Goal: Task Accomplishment & Management: Manage account settings

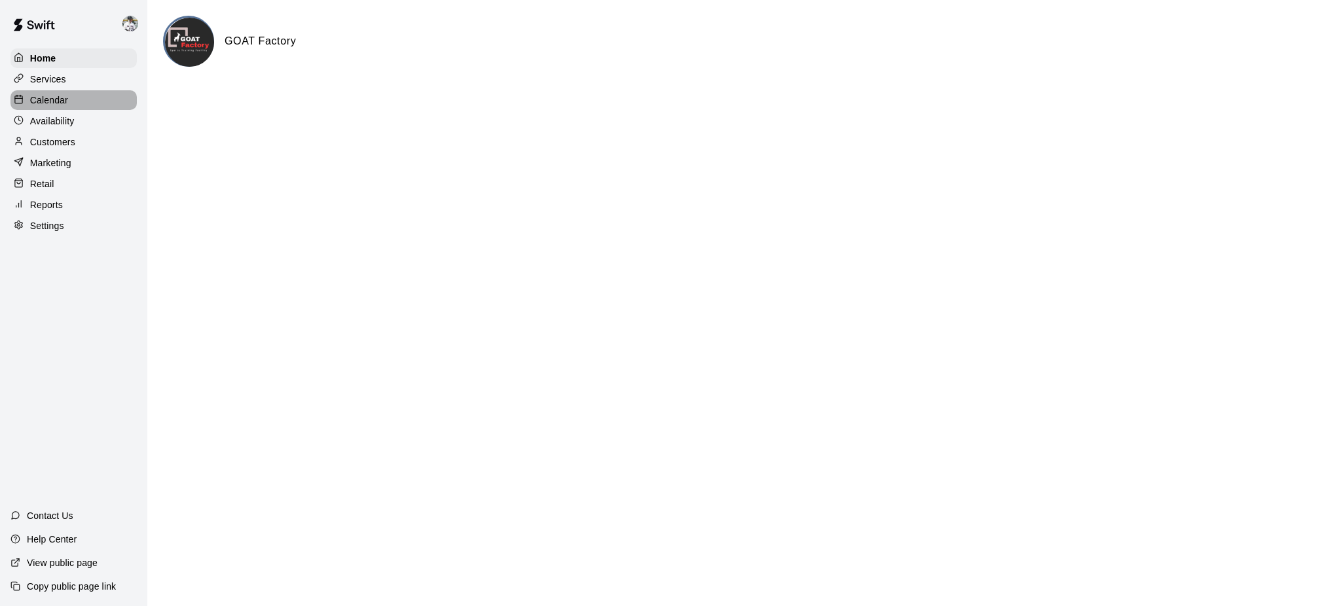
click at [56, 103] on p "Calendar" at bounding box center [49, 100] width 38 height 13
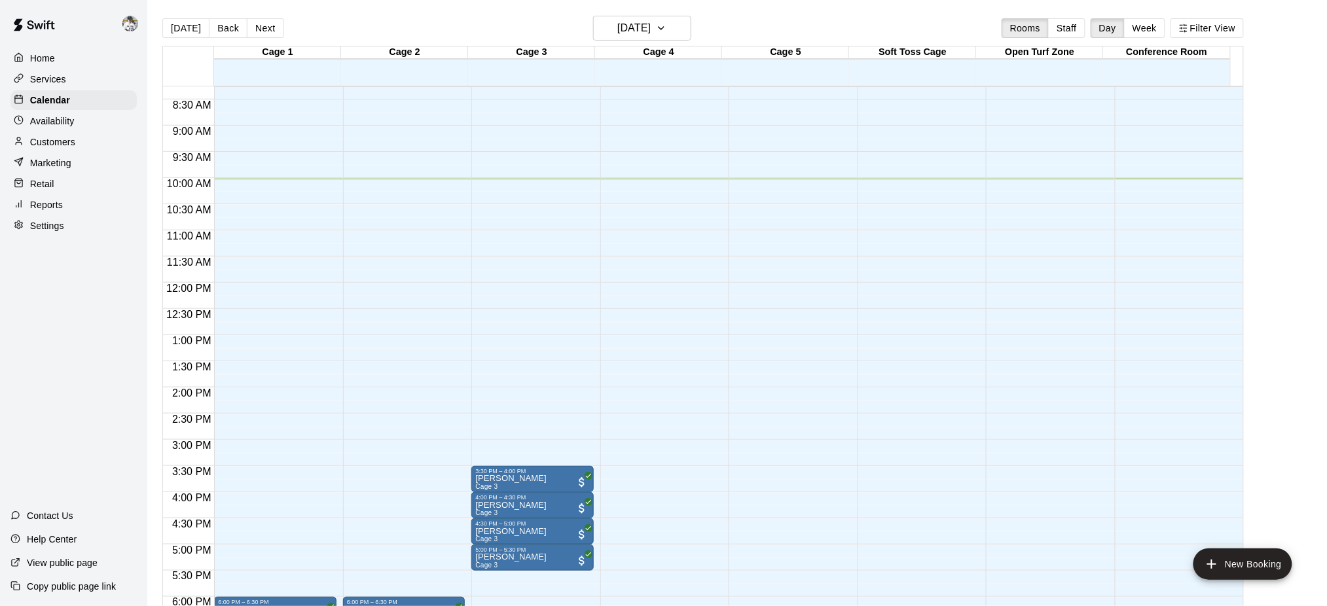
scroll to position [359, 0]
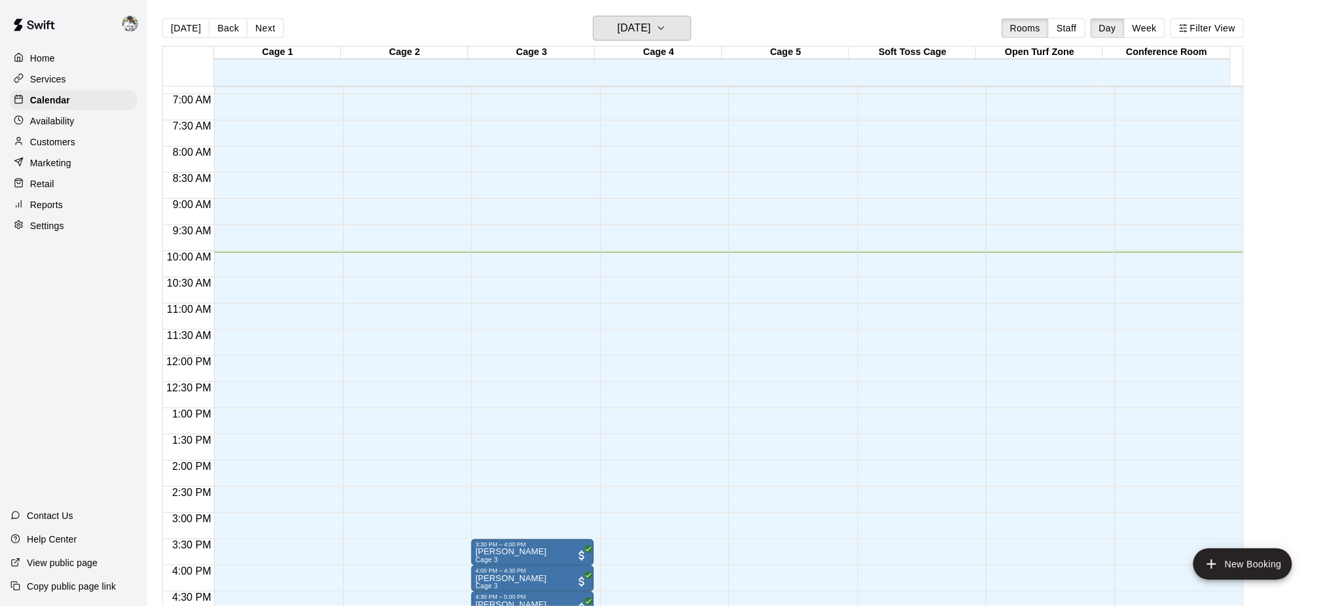
click at [651, 33] on h6 "[DATE]" at bounding box center [633, 28] width 33 height 18
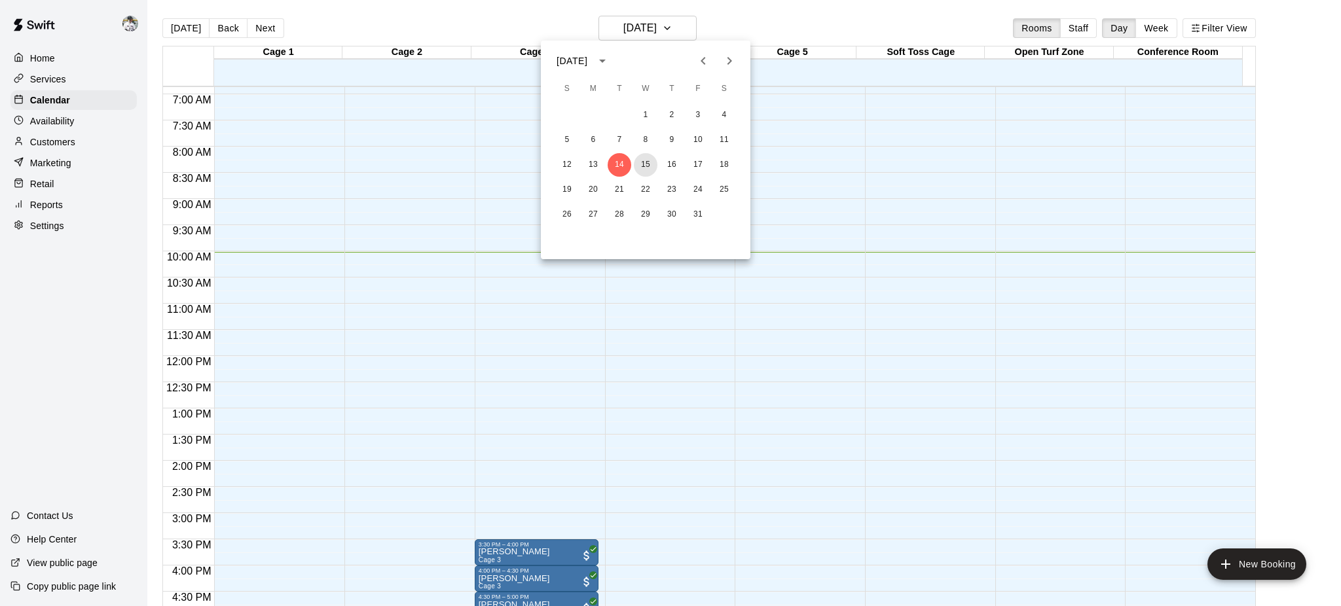
click at [642, 158] on button "15" at bounding box center [646, 165] width 24 height 24
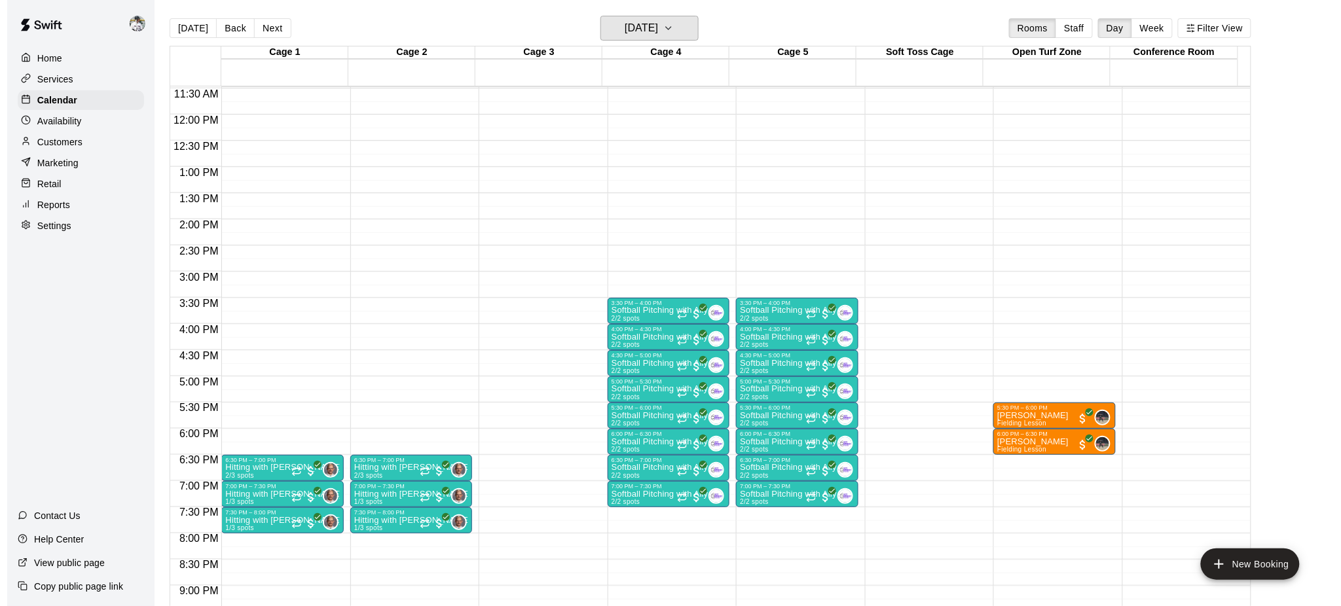
scroll to position [604, 0]
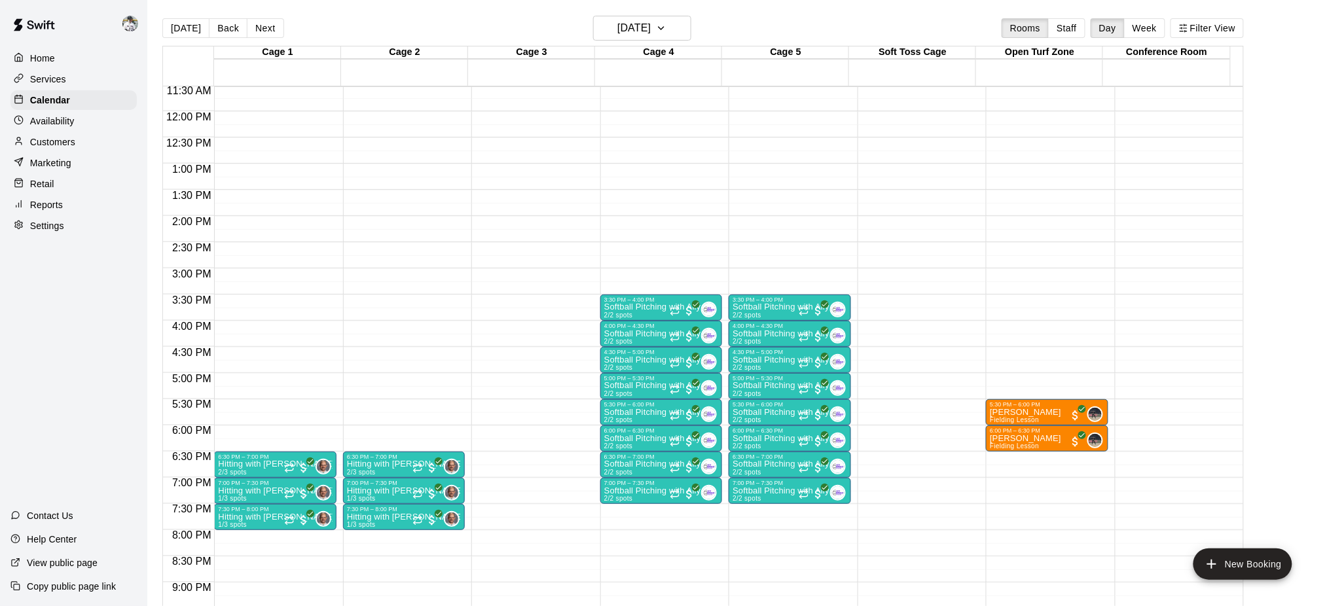
click at [638, 458] on div "6:30 PM – 7:00 PM" at bounding box center [661, 457] width 114 height 7
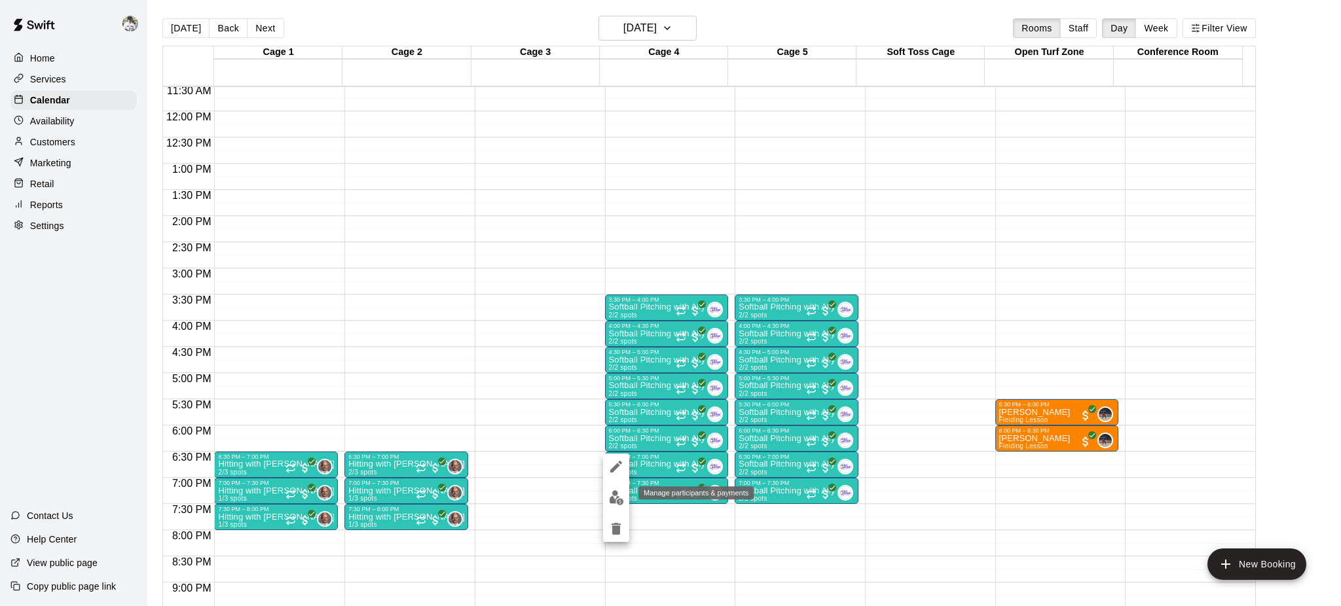
click at [614, 509] on button "edit" at bounding box center [616, 498] width 26 height 26
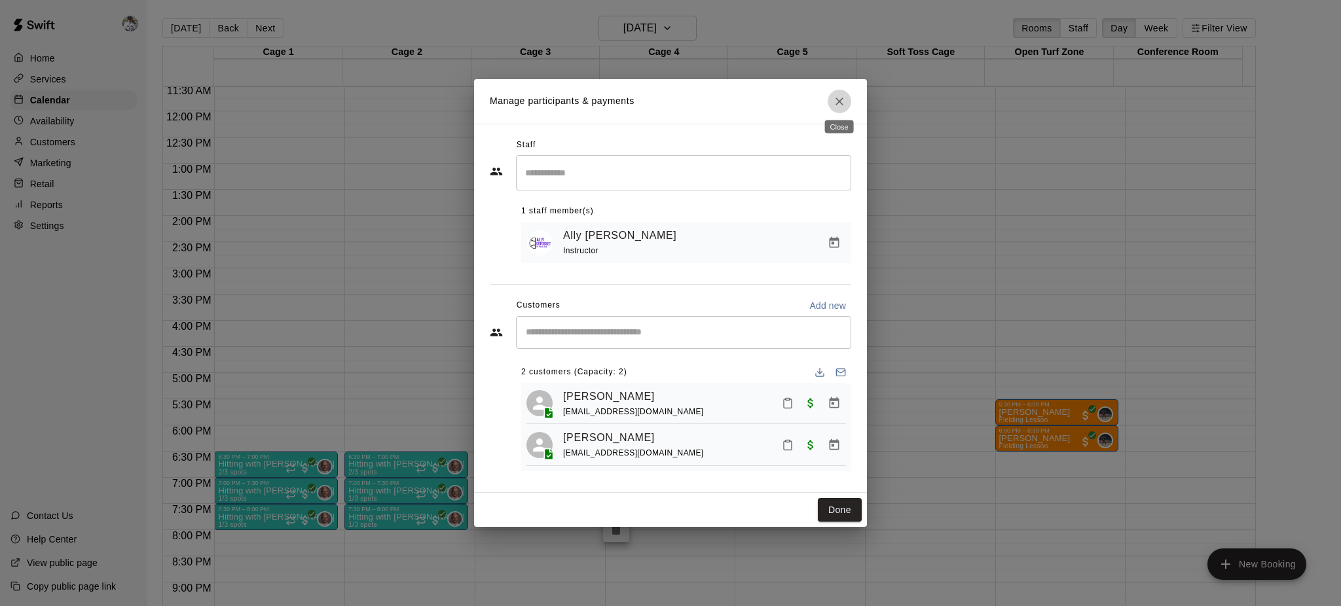
click at [841, 105] on button "Close" at bounding box center [840, 102] width 24 height 24
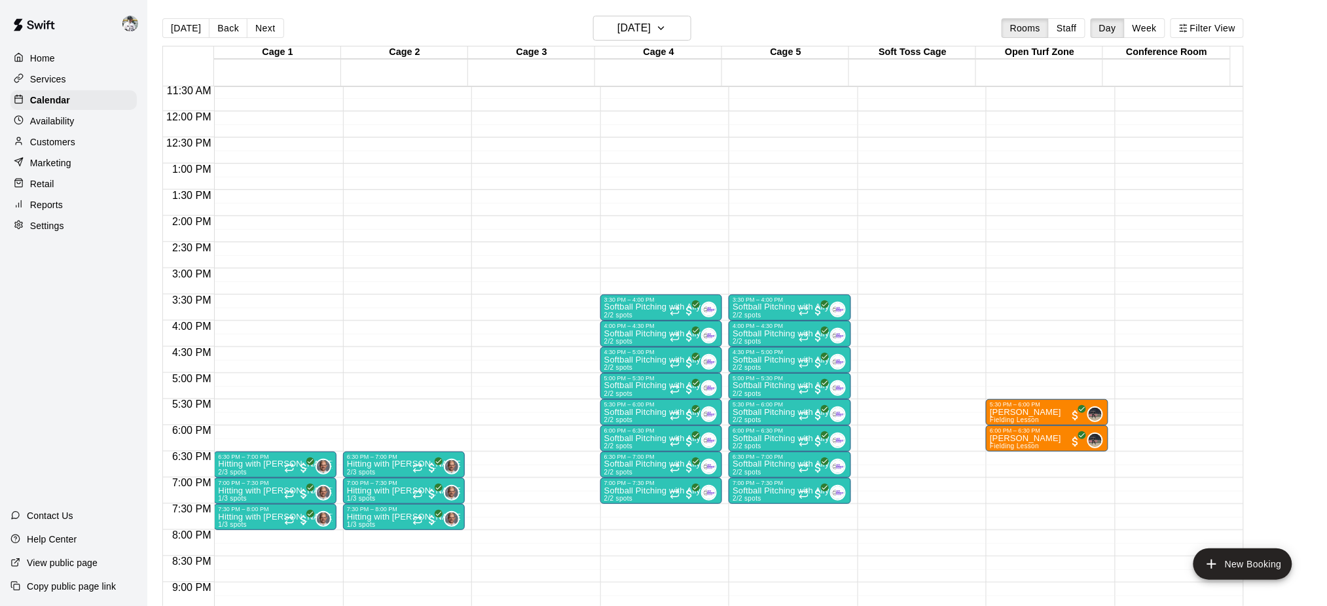
click at [632, 439] on p "Softball Pitching with Ally" at bounding box center [652, 439] width 97 height 0
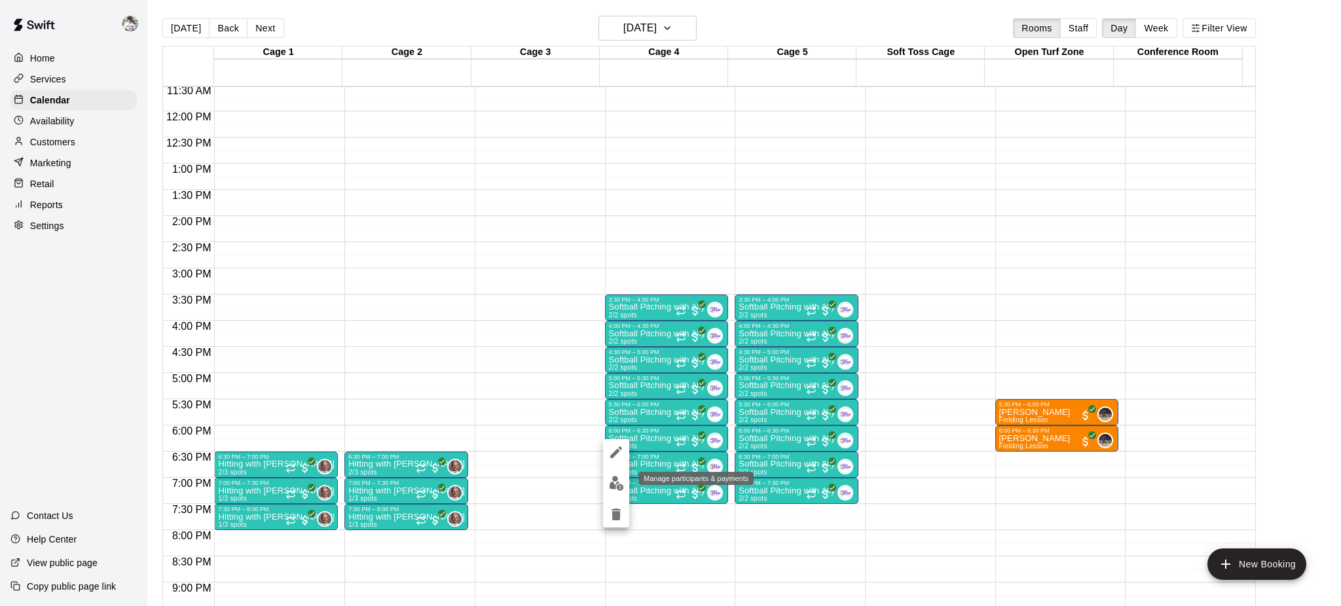
click at [606, 481] on button "edit" at bounding box center [616, 484] width 26 height 26
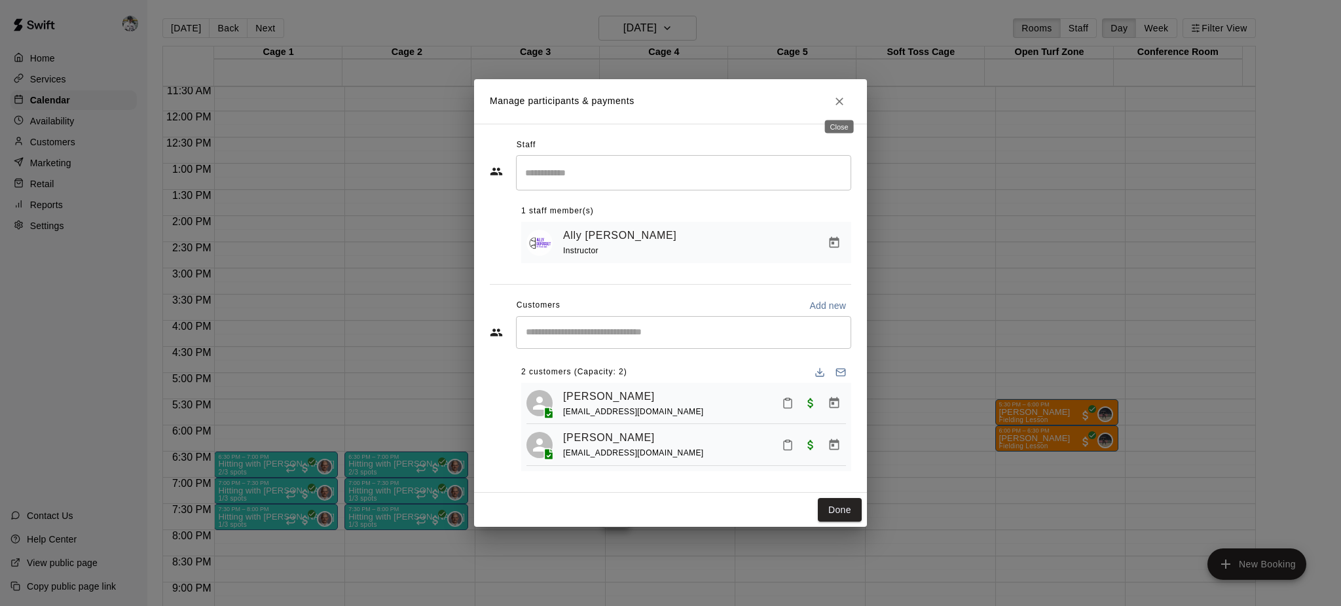
click at [833, 99] on icon "Close" at bounding box center [839, 101] width 13 height 13
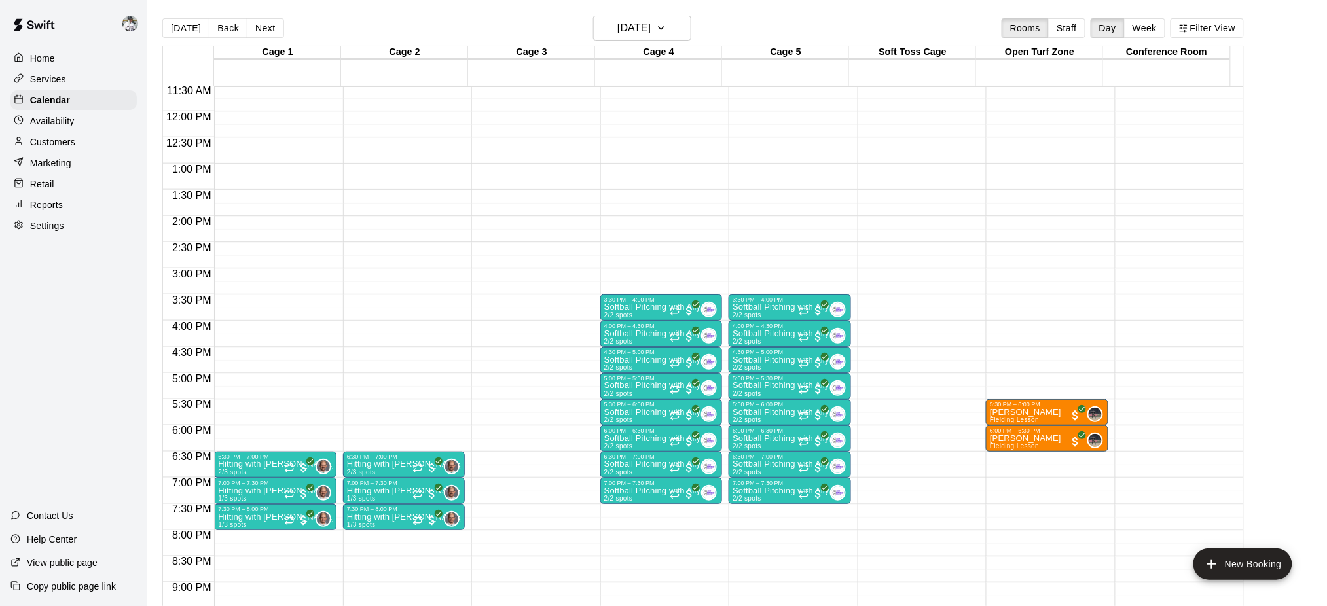
click at [646, 412] on p "Softball Pitching with Ally" at bounding box center [652, 412] width 97 height 0
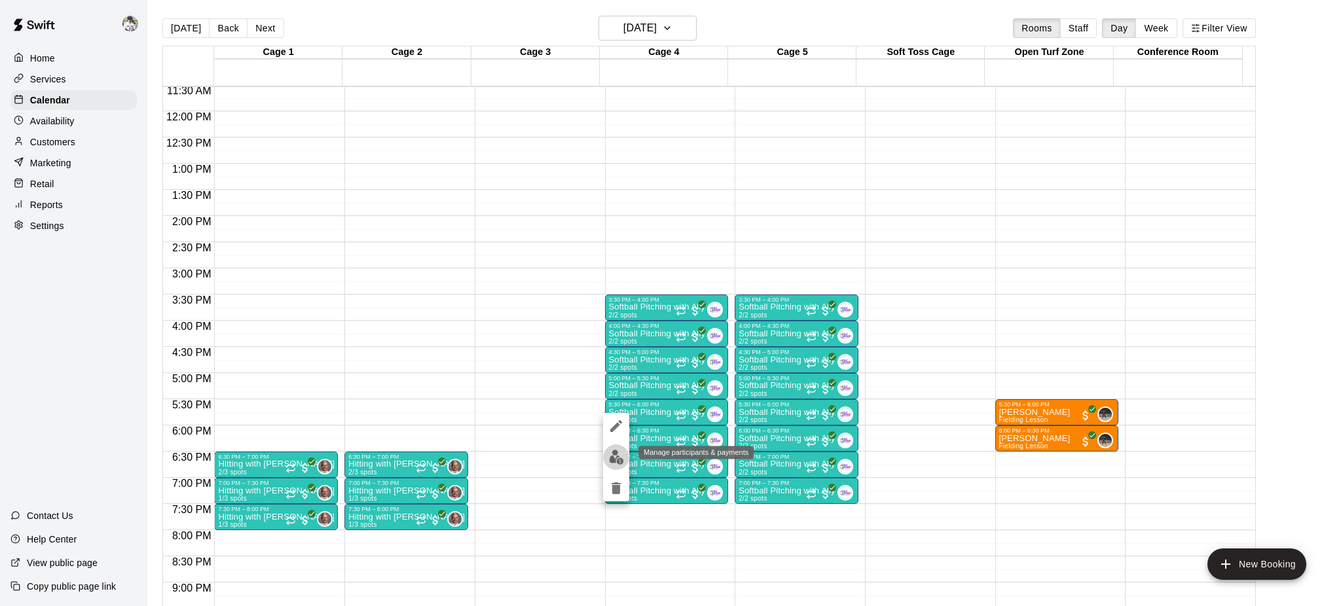
click at [618, 456] on img "edit" at bounding box center [616, 457] width 15 height 15
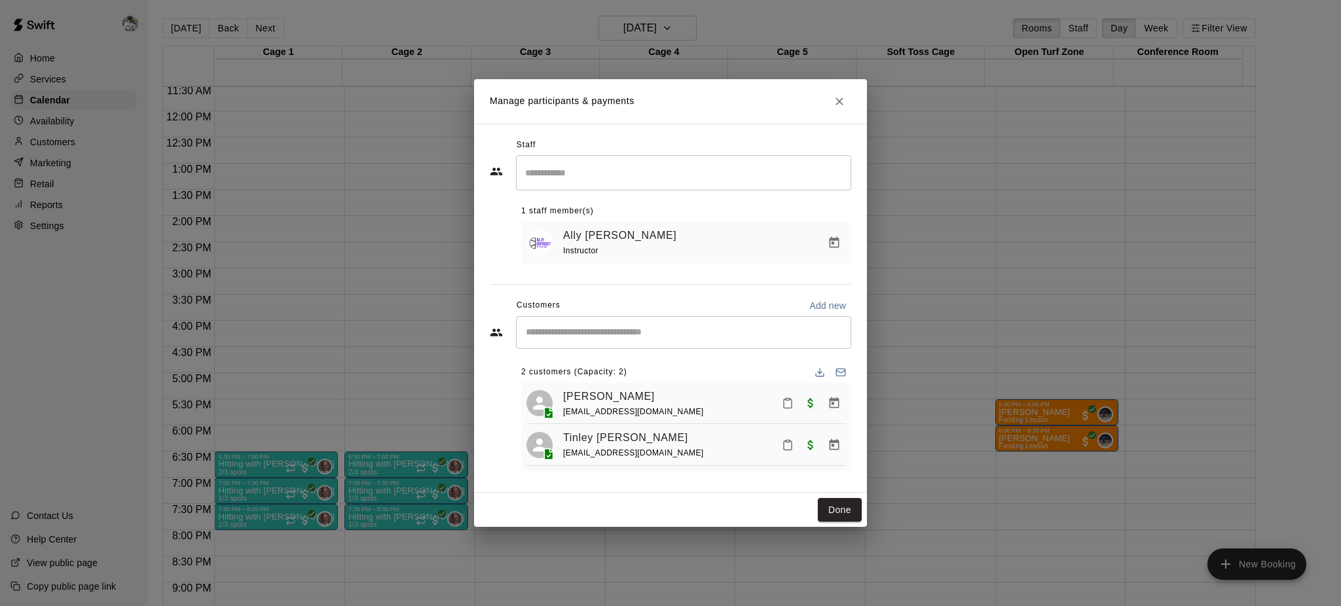
click at [833, 447] on icon "Manage bookings & payment" at bounding box center [835, 444] width 10 height 11
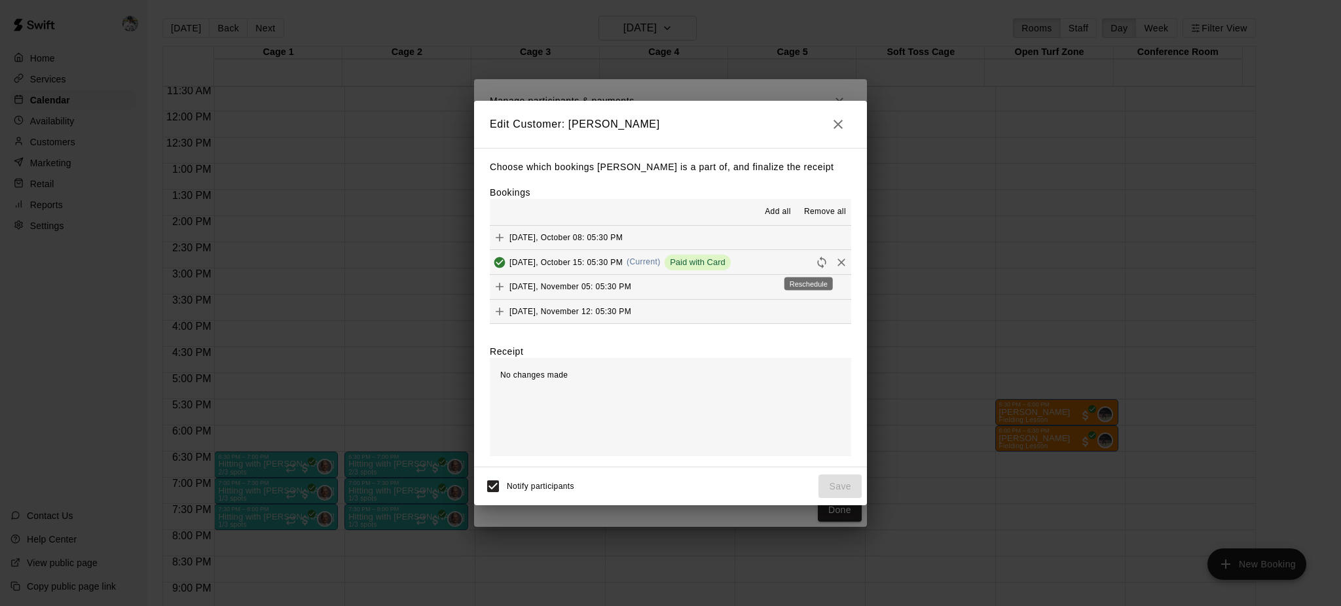
click at [815, 267] on icon "Reschedule" at bounding box center [821, 262] width 13 height 13
click at [815, 262] on icon "Reschedule" at bounding box center [821, 262] width 13 height 13
drag, startPoint x: 602, startPoint y: 263, endPoint x: 599, endPoint y: 329, distance: 66.9
click at [599, 329] on div "Choose which bookings Brittany Strieker is a part of, and finalize the receipt …" at bounding box center [670, 308] width 393 height 320
click at [815, 265] on icon "Reschedule" at bounding box center [821, 262] width 13 height 13
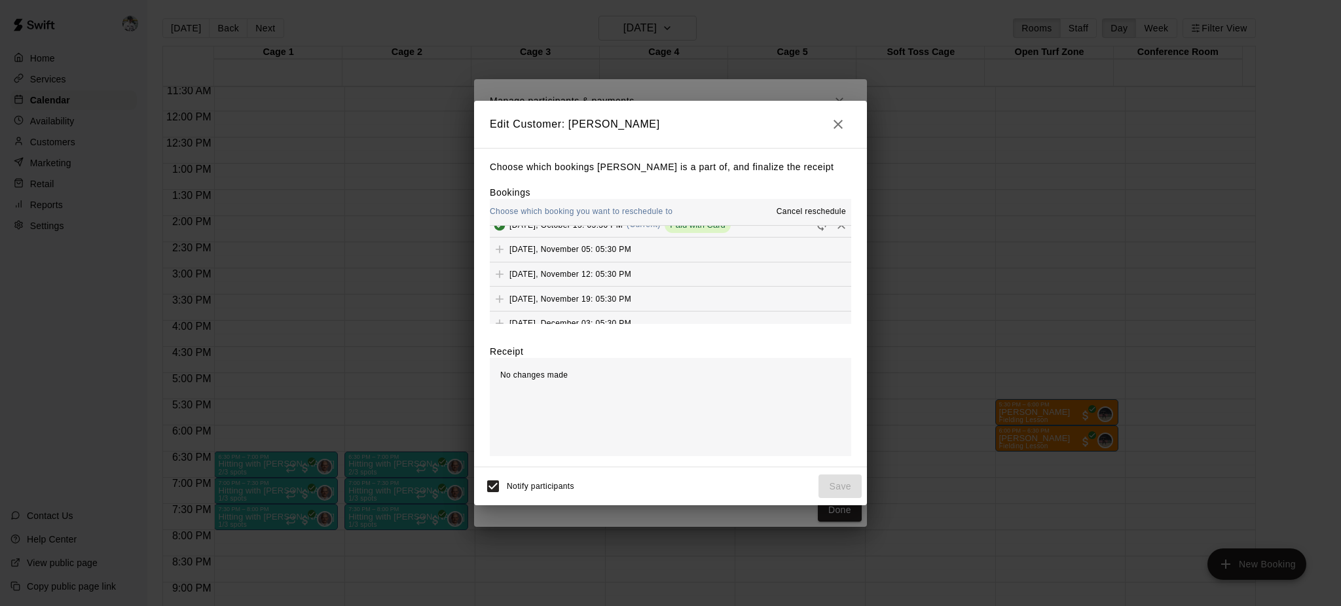
scroll to position [0, 0]
click at [428, 178] on div "Edit Customer: Brittany Strieker Choose which bookings Brittany Strieker is a p…" at bounding box center [670, 303] width 1341 height 606
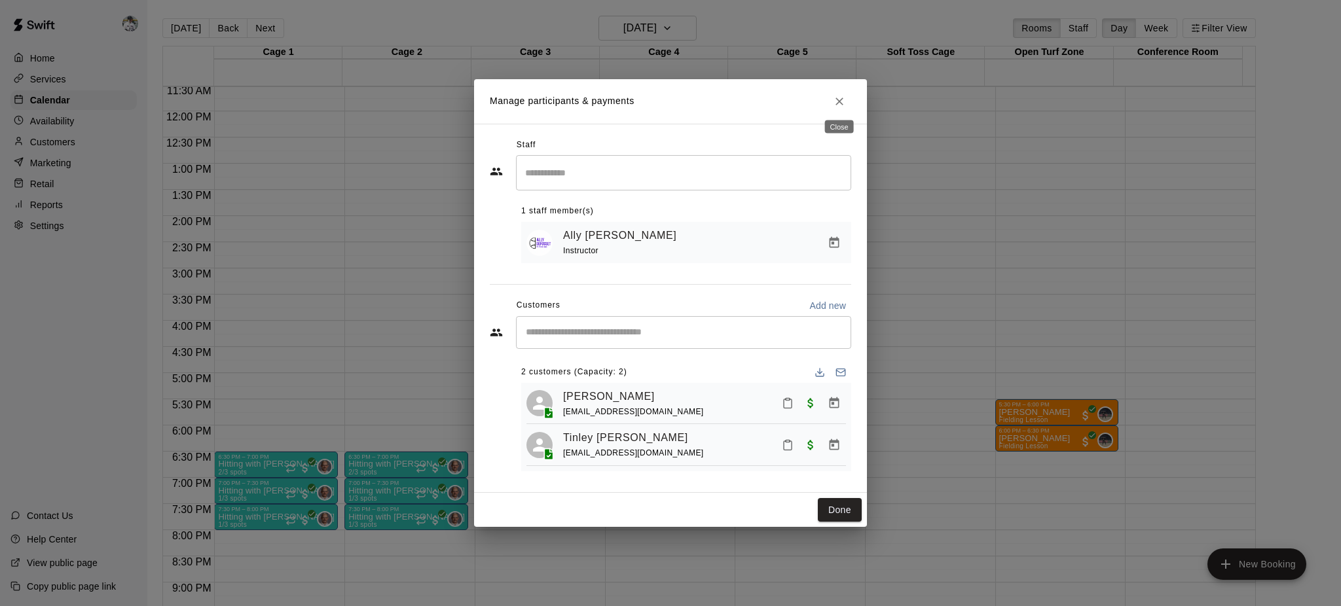
click at [829, 93] on button "Close" at bounding box center [840, 102] width 24 height 24
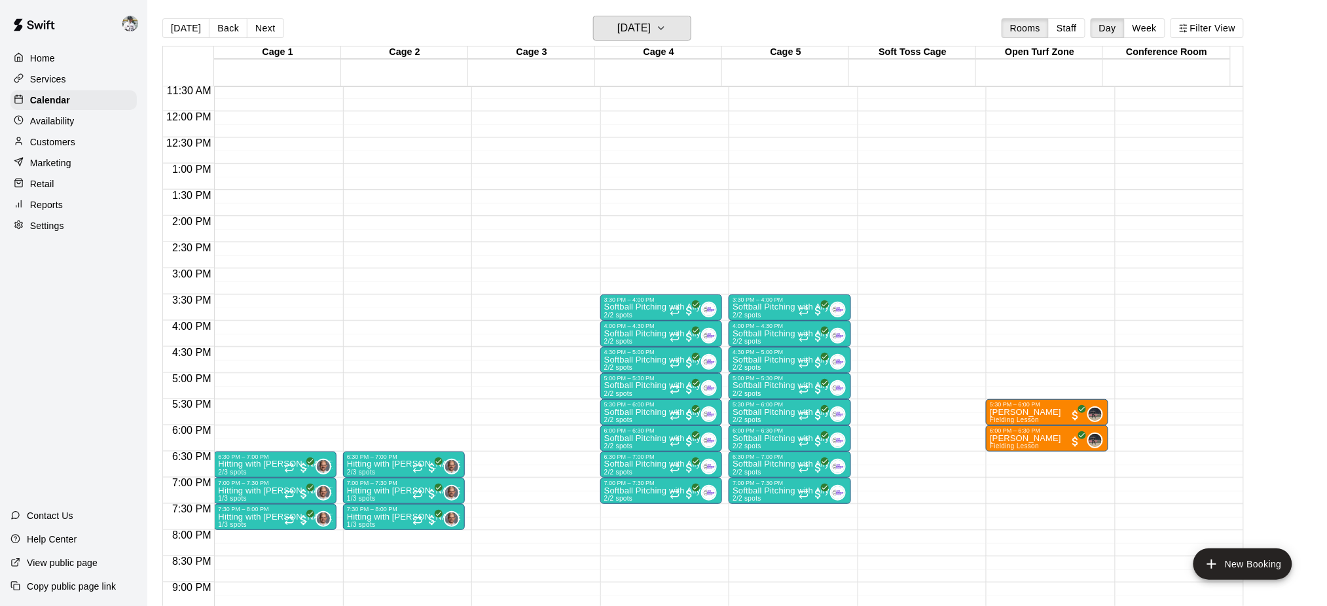
click at [651, 30] on h6 "[DATE]" at bounding box center [633, 28] width 33 height 18
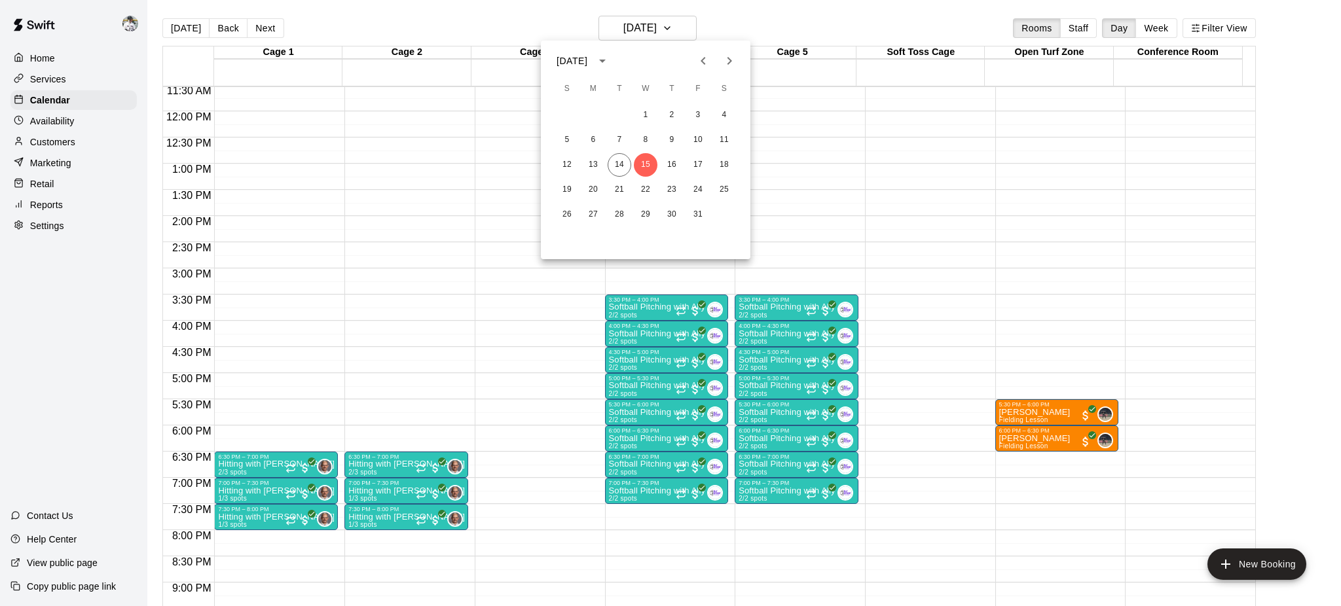
click at [737, 59] on button "Next month" at bounding box center [729, 61] width 26 height 26
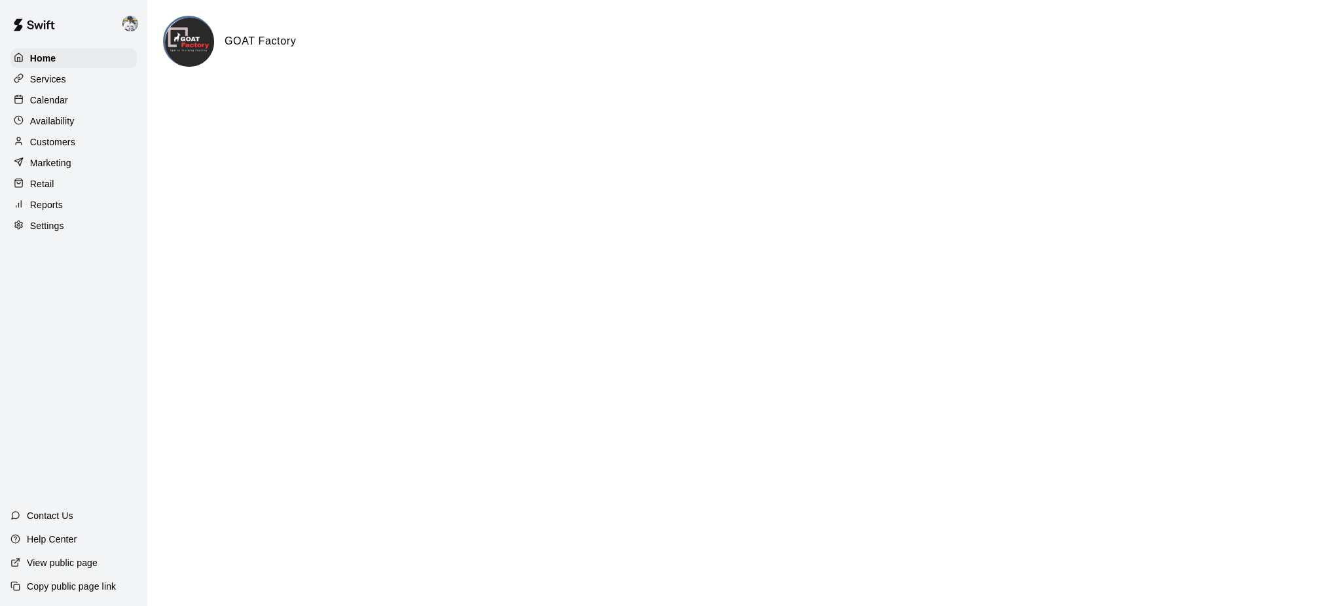
click at [75, 103] on div "Calendar" at bounding box center [73, 100] width 126 height 20
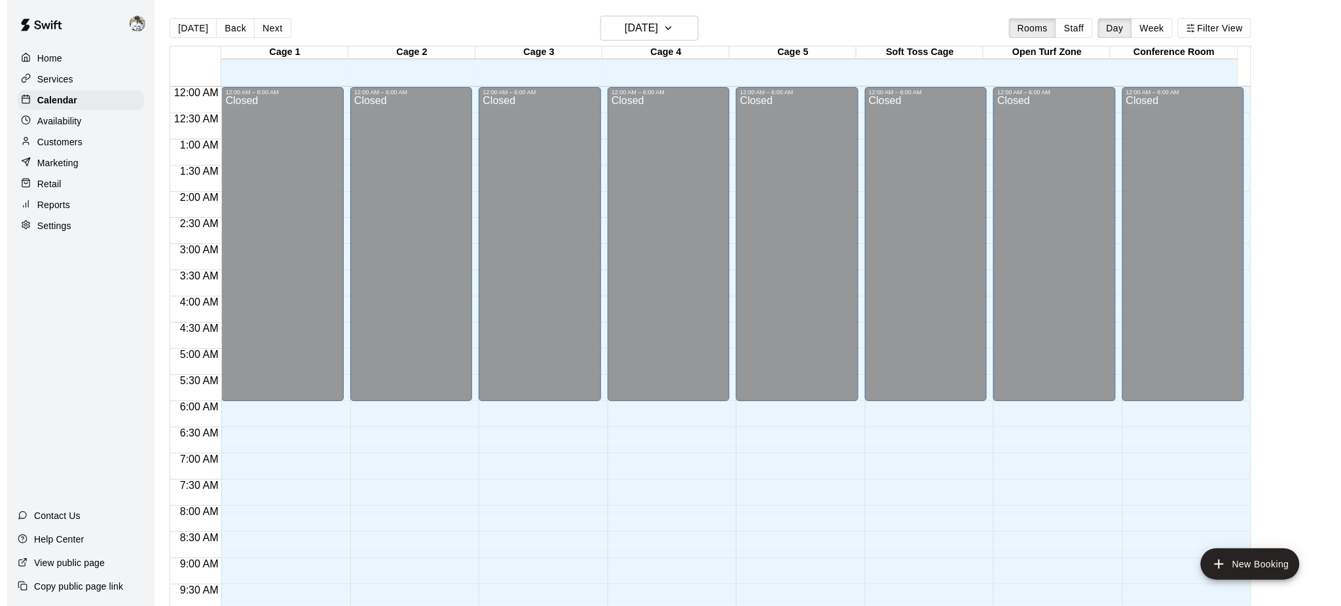
scroll to position [541, 0]
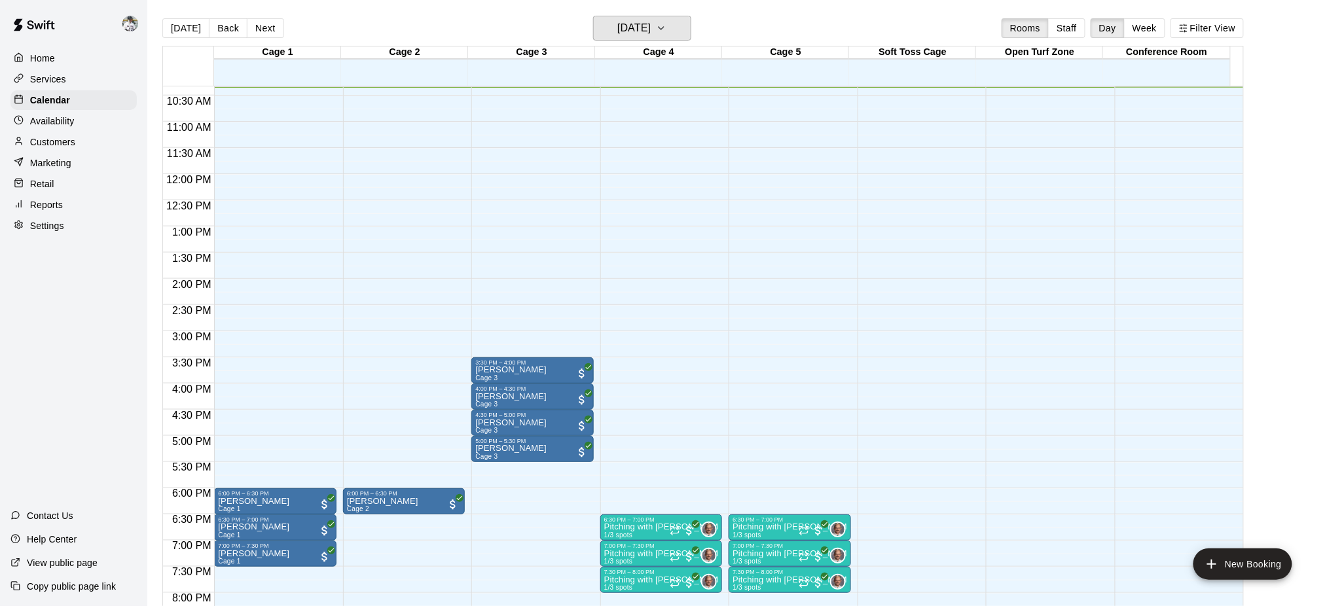
click at [629, 37] on h6 "[DATE]" at bounding box center [633, 28] width 33 height 18
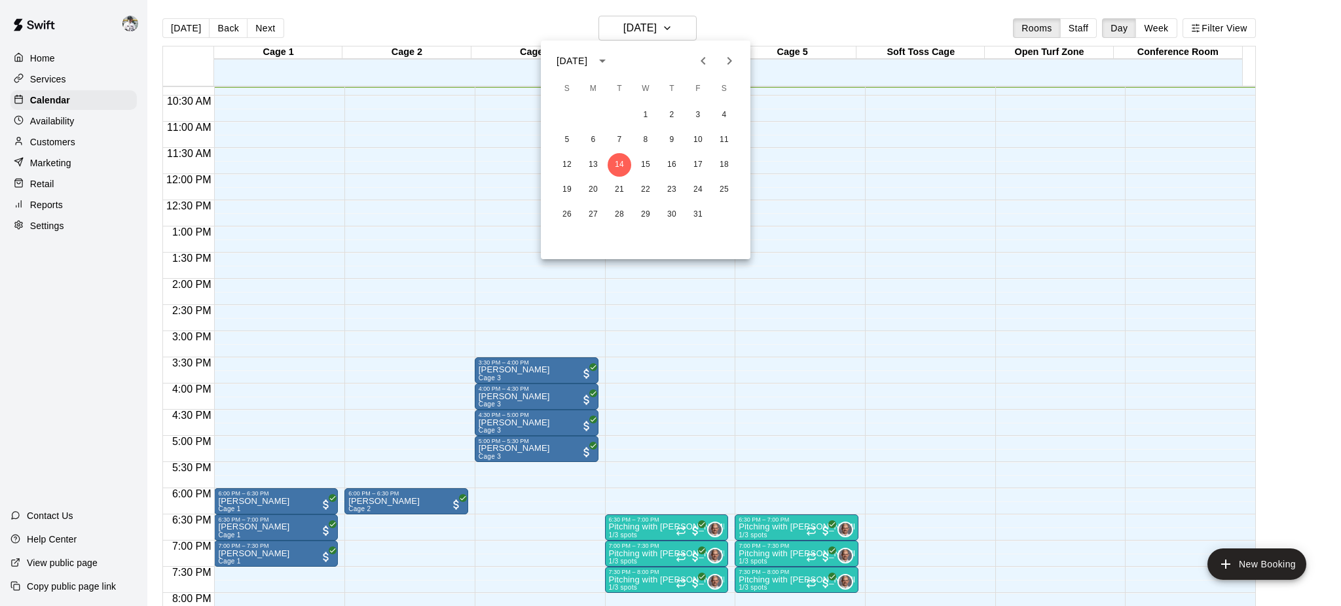
click at [732, 66] on icon "Next month" at bounding box center [729, 61] width 16 height 16
click at [644, 114] on button "3" at bounding box center [646, 115] width 24 height 24
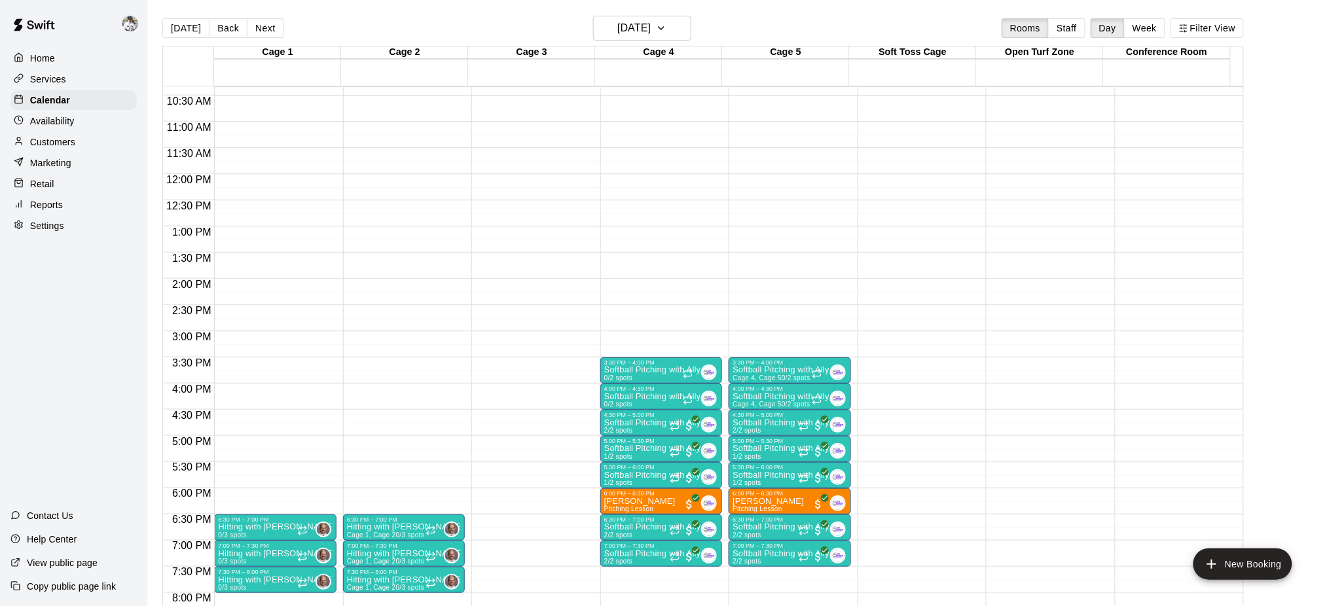
click at [631, 475] on p "Softball Pitching with Ally" at bounding box center [652, 475] width 97 height 0
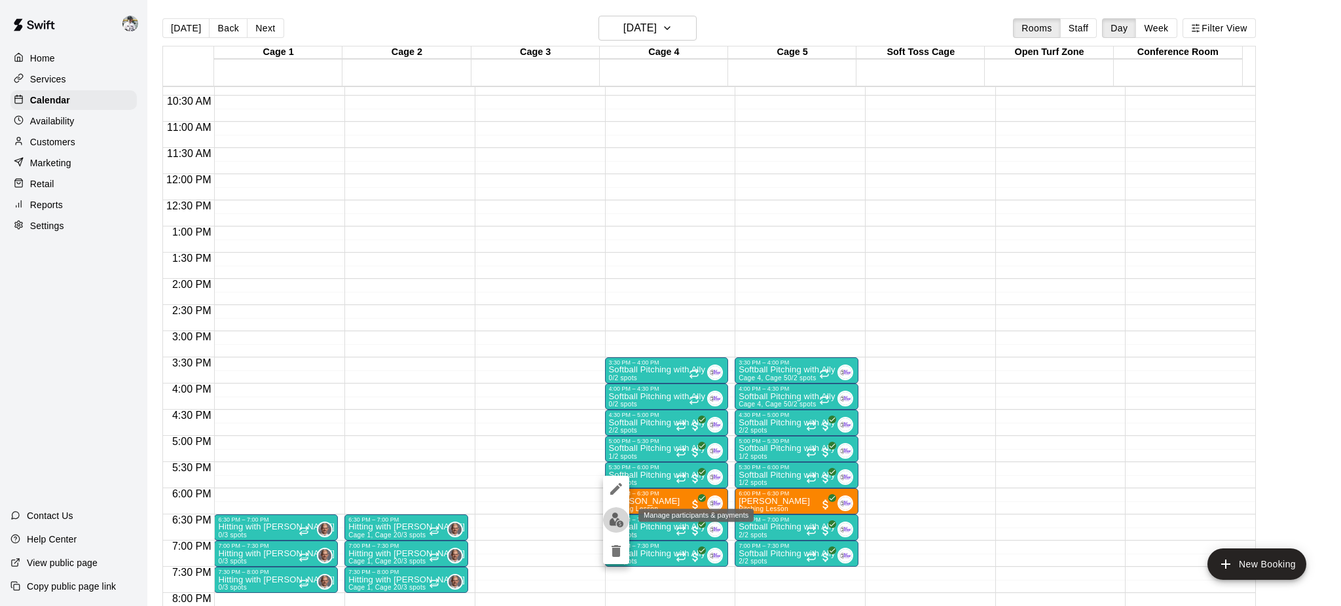
click at [609, 517] on img "edit" at bounding box center [616, 520] width 15 height 15
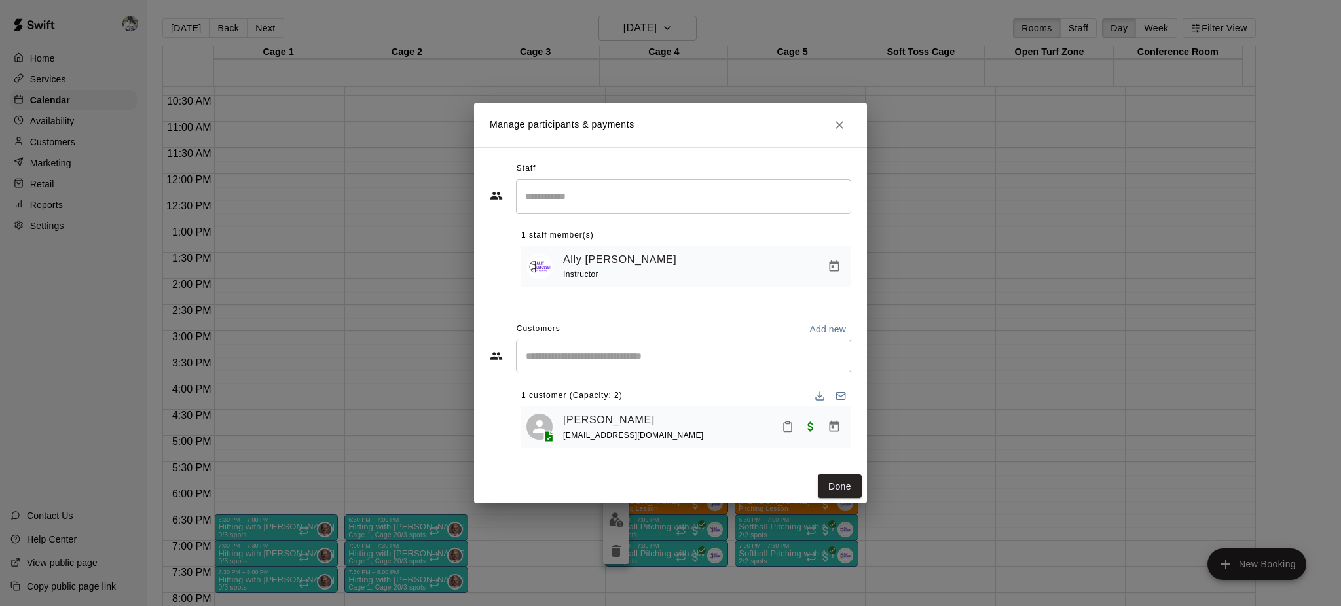
click at [610, 363] on div "​" at bounding box center [683, 356] width 335 height 33
type input "*"
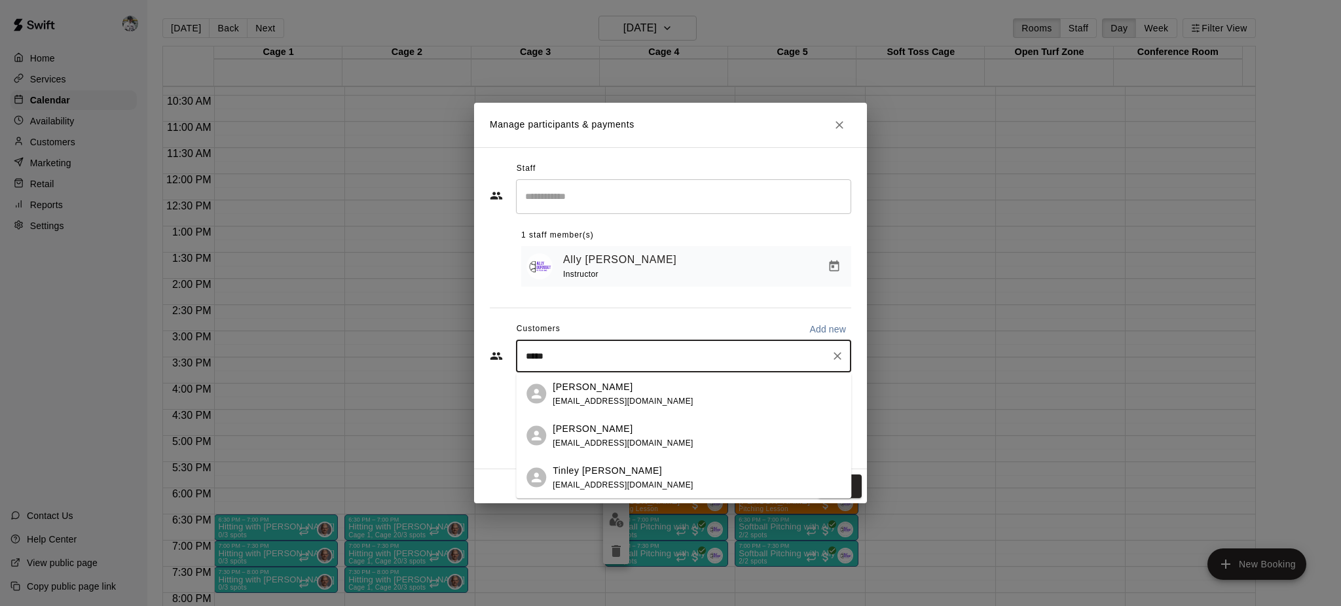
type input "******"
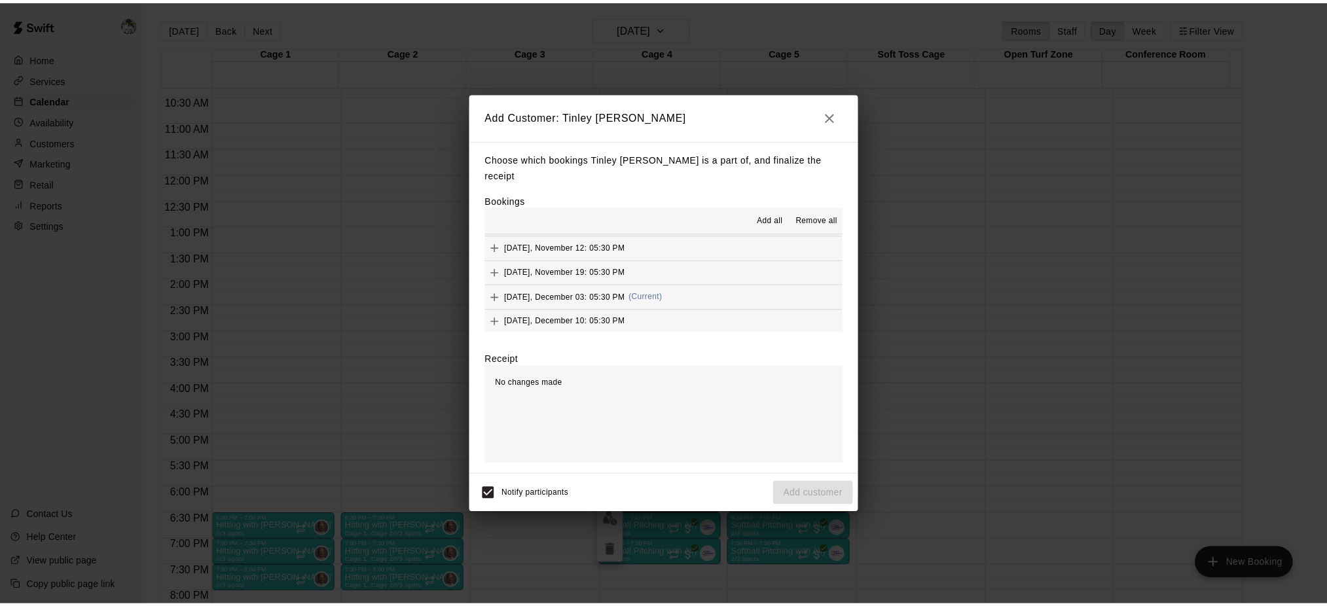
scroll to position [99, 0]
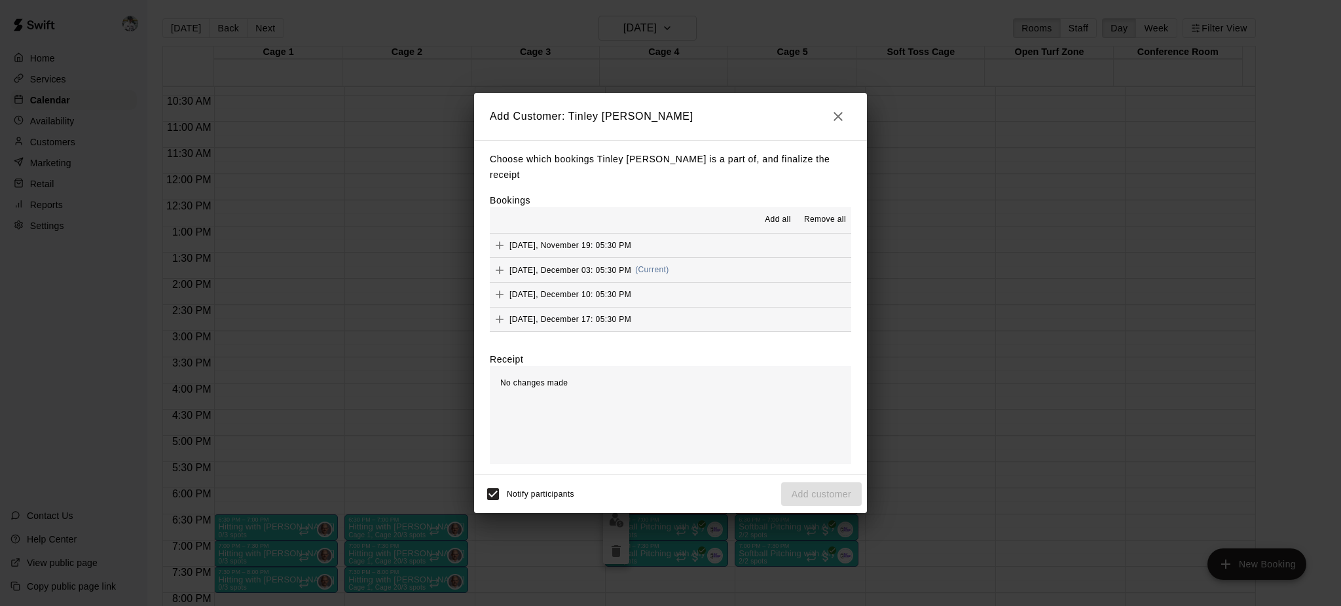
click at [606, 265] on span "[DATE], December 03: 05:30 PM" at bounding box center [570, 269] width 122 height 9
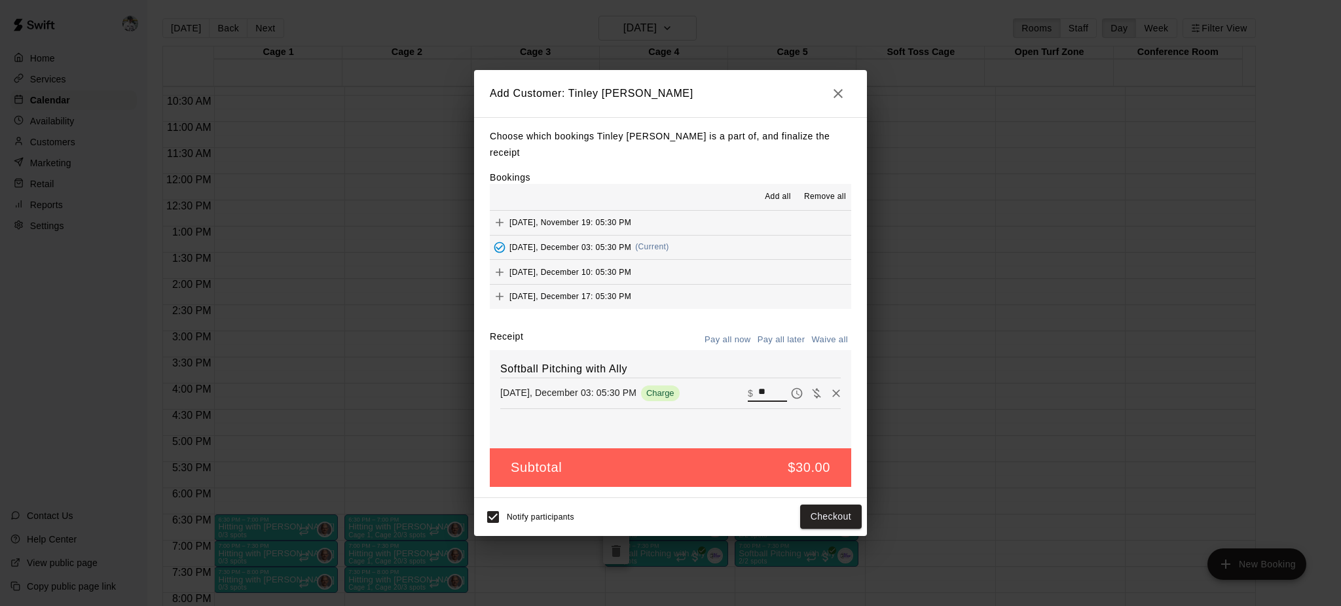
drag, startPoint x: 758, startPoint y: 392, endPoint x: 716, endPoint y: 398, distance: 42.4
click at [716, 398] on div "Softball Pitching with Ally [DATE], December 03: 05:30 PM Charge ​ $ **" at bounding box center [670, 399] width 361 height 98
type input "*"
click at [818, 506] on button "Add customer" at bounding box center [821, 517] width 81 height 24
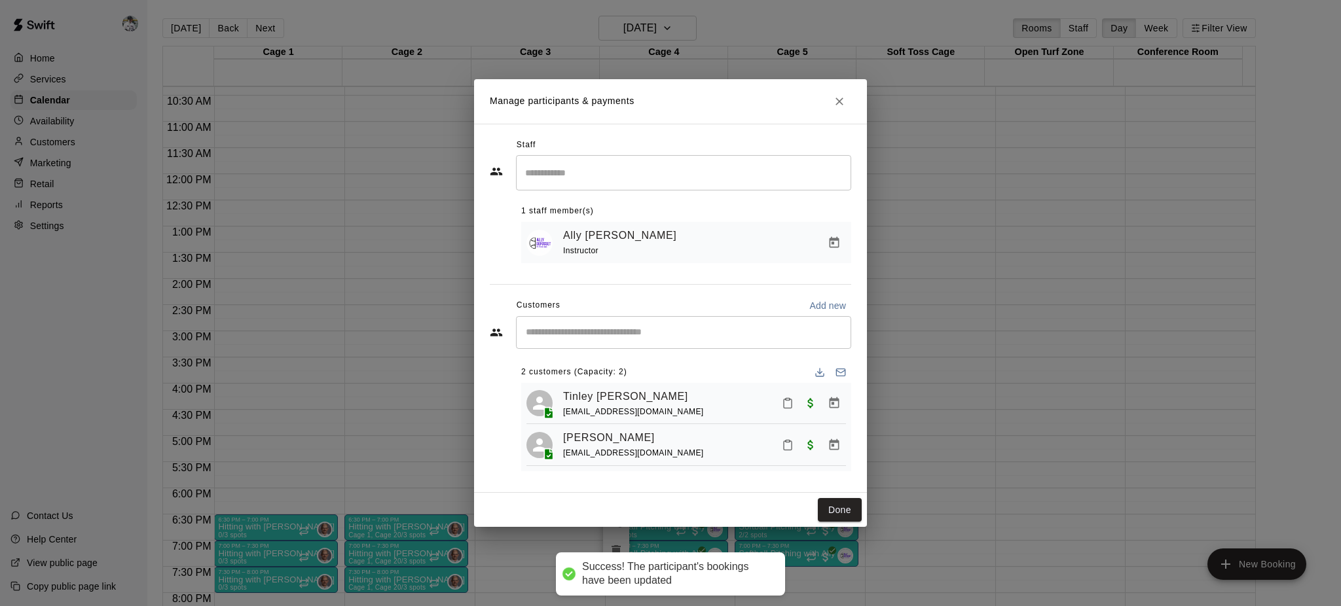
click at [826, 513] on button "Done" at bounding box center [840, 510] width 44 height 24
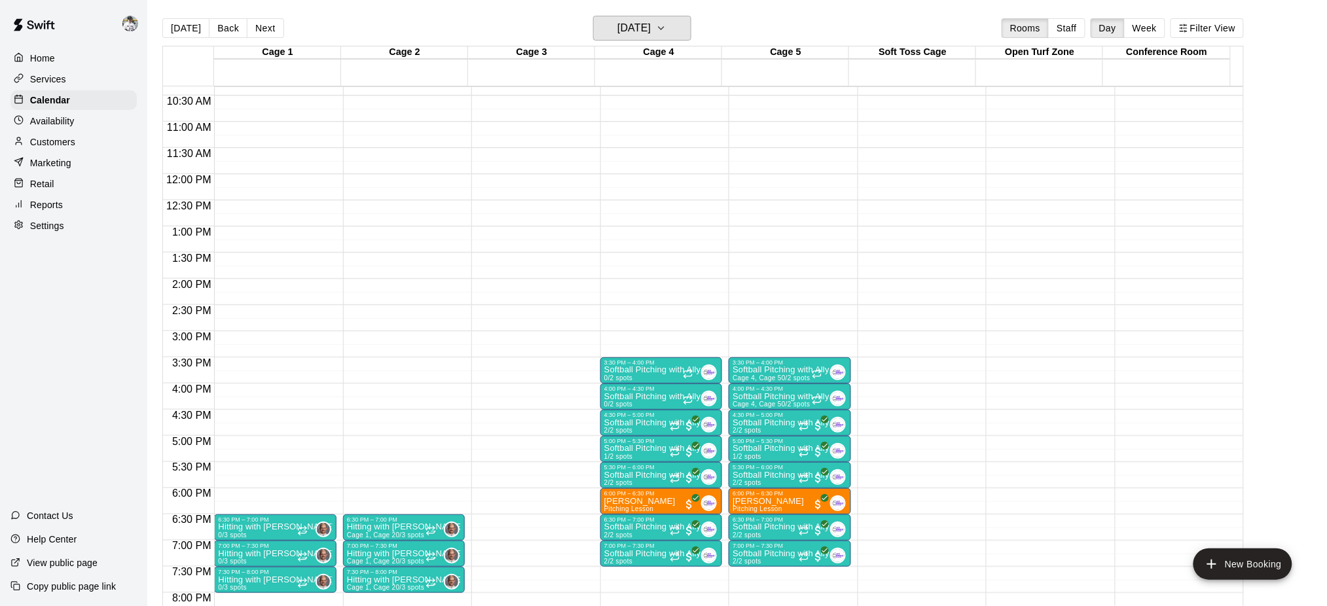
click at [651, 26] on h6 "[DATE]" at bounding box center [633, 28] width 33 height 18
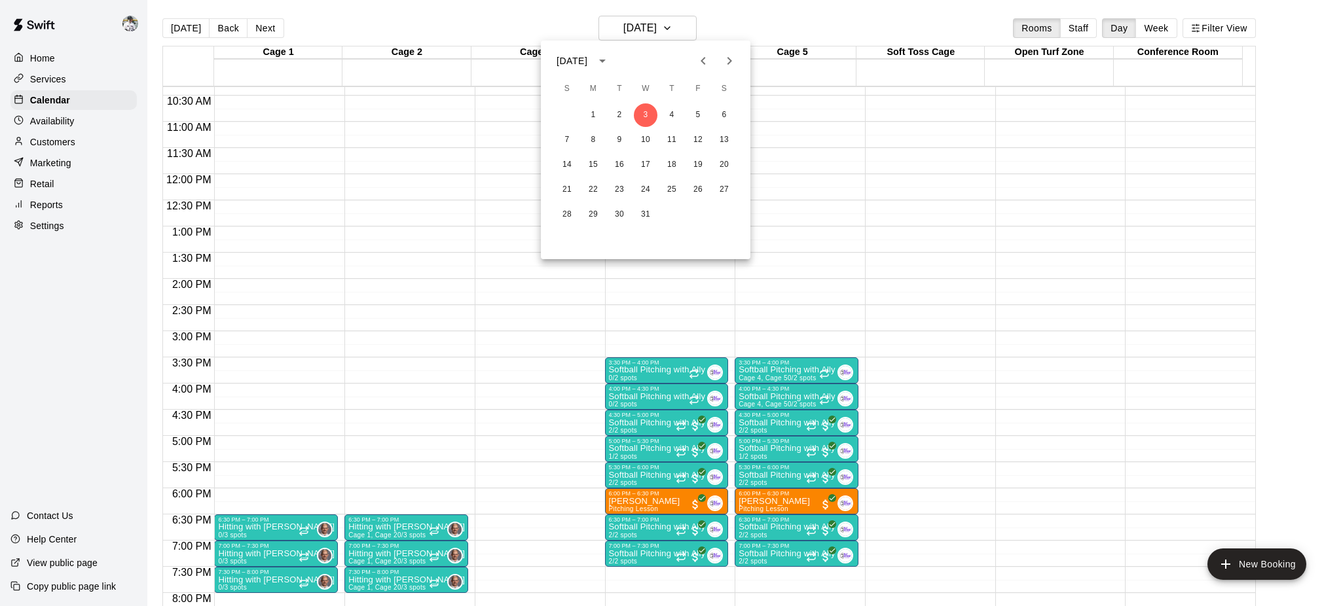
click at [698, 65] on icon "Previous month" at bounding box center [703, 61] width 16 height 16
click at [703, 58] on icon "Previous month" at bounding box center [703, 61] width 16 height 16
click at [644, 164] on button "15" at bounding box center [646, 165] width 24 height 24
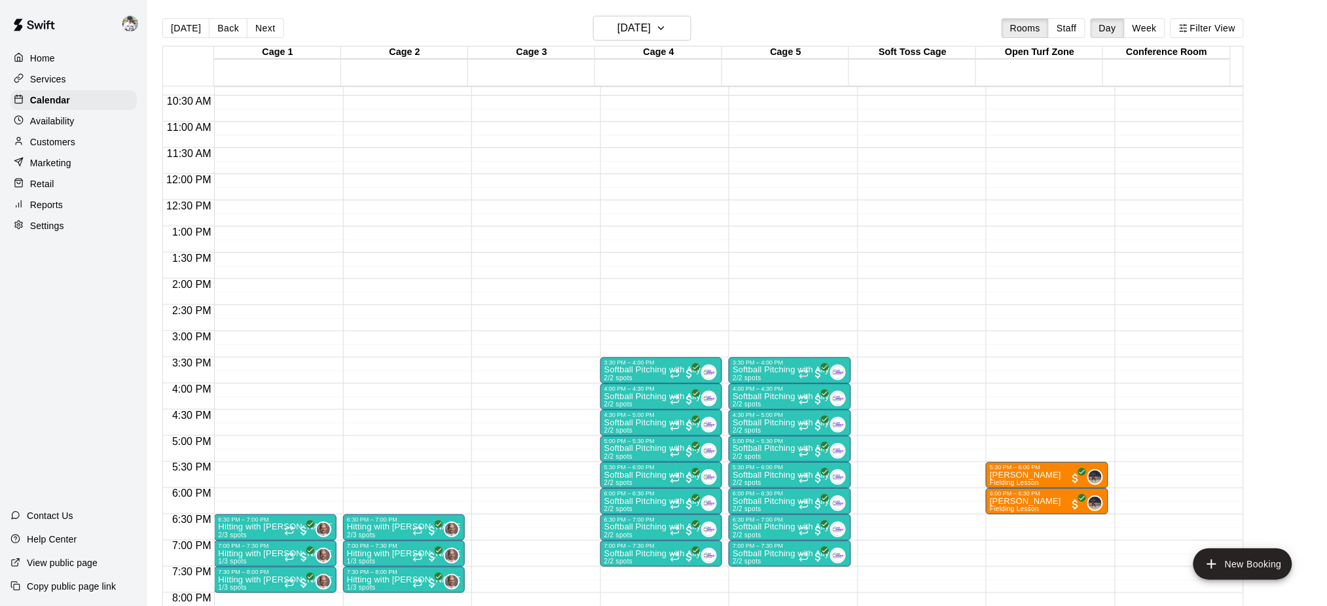
click at [639, 448] on p "Softball Pitching with Ally" at bounding box center [652, 448] width 97 height 0
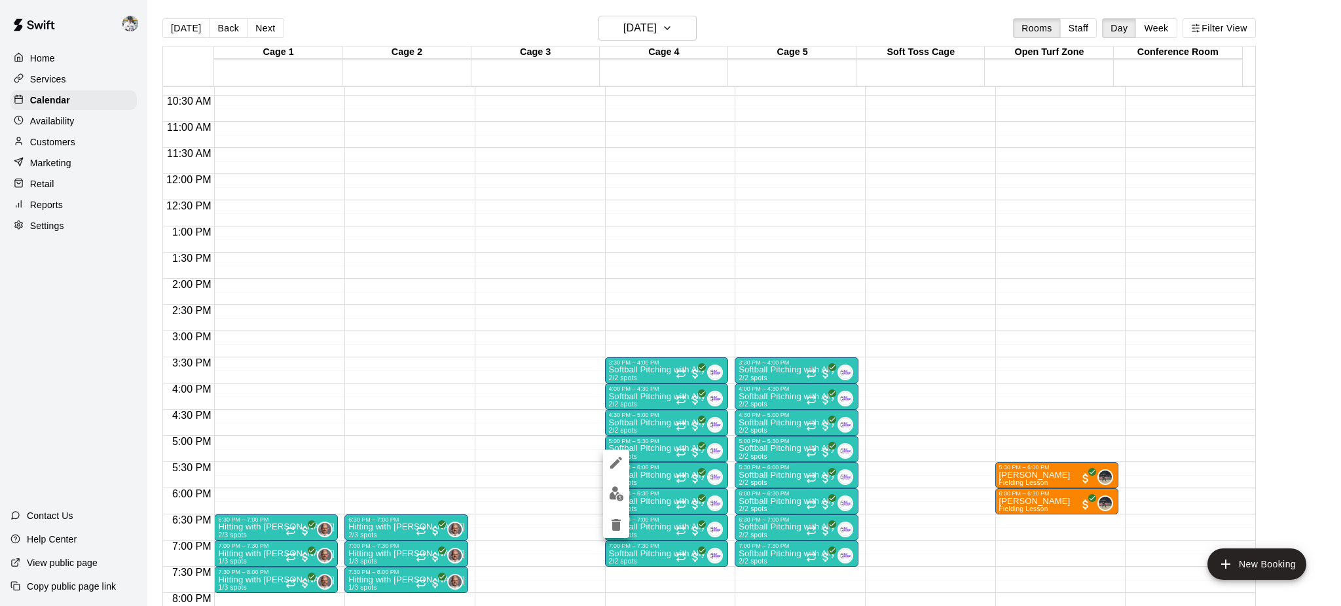
click at [615, 491] on img "edit" at bounding box center [616, 493] width 15 height 15
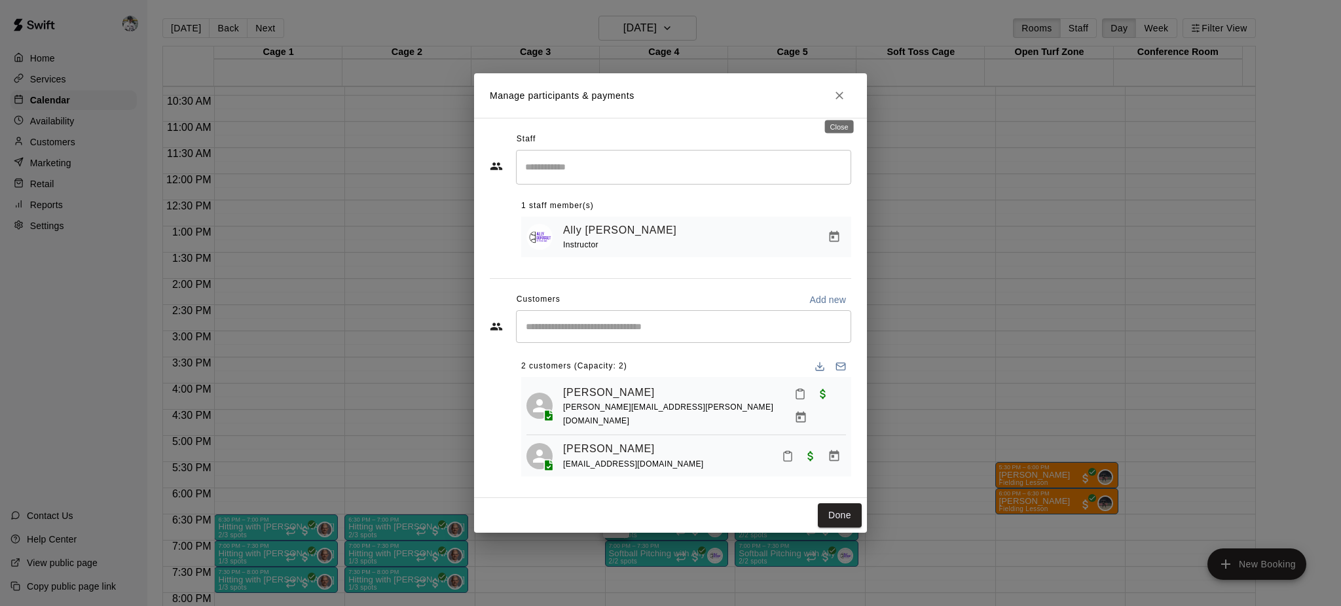
click at [843, 100] on icon "Close" at bounding box center [839, 95] width 13 height 13
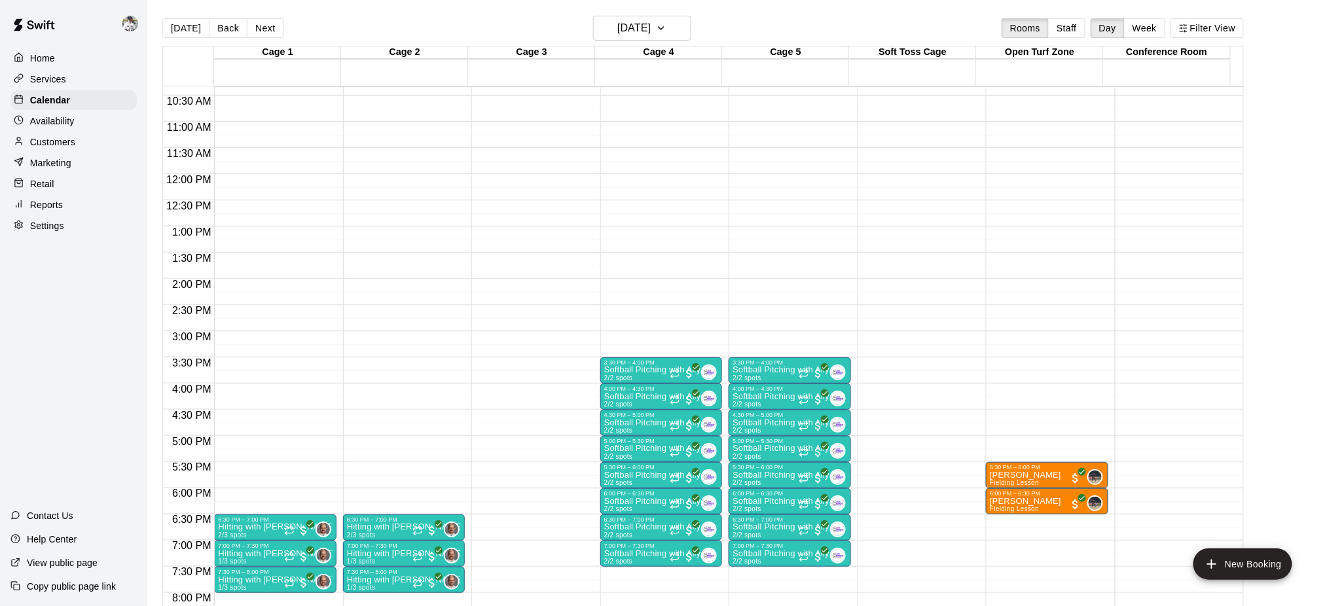
click at [634, 475] on p "Softball Pitching with Ally" at bounding box center [652, 475] width 97 height 0
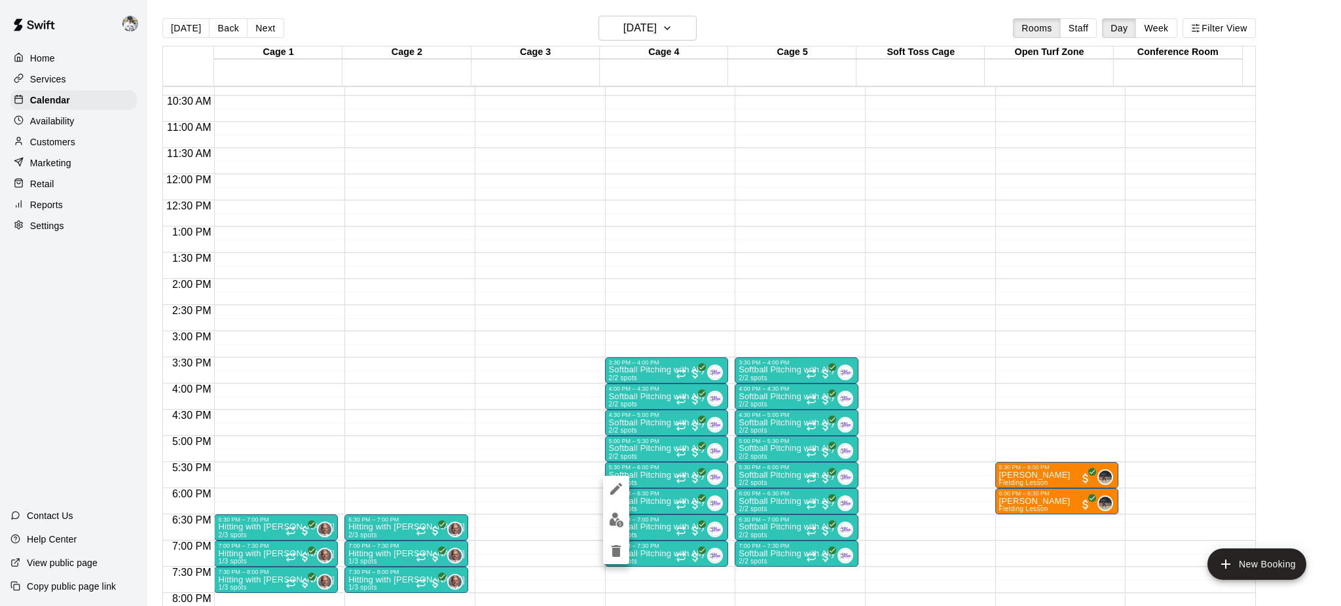
click at [609, 524] on img "edit" at bounding box center [616, 520] width 15 height 15
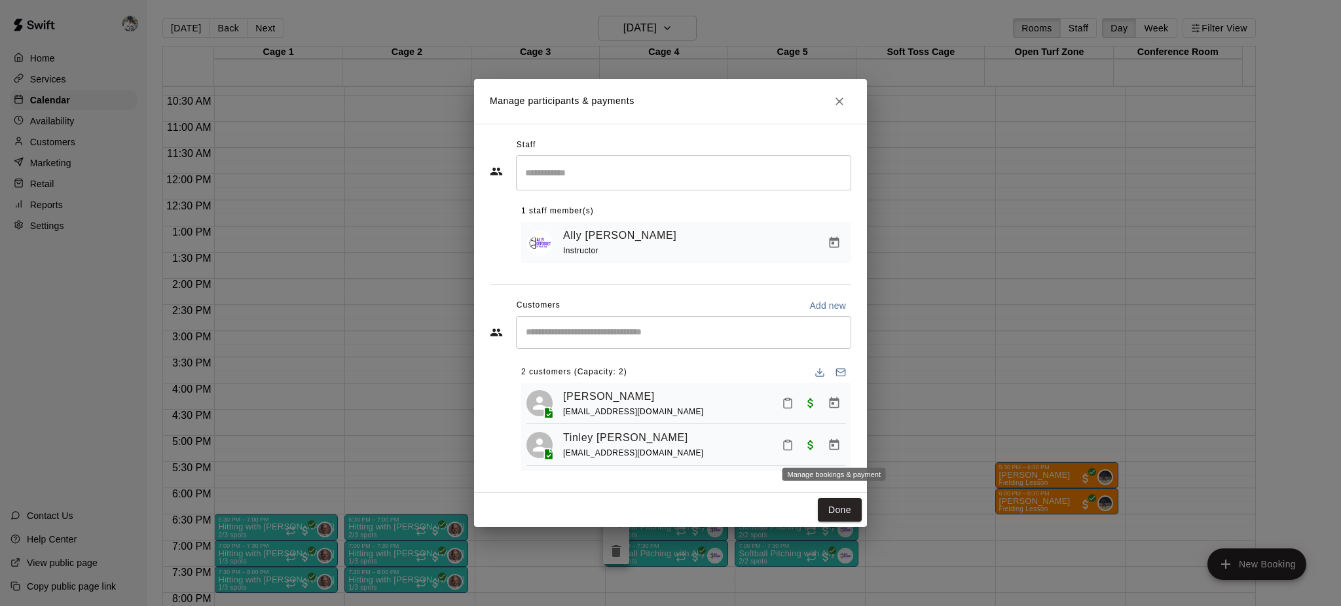
click at [831, 448] on icon "Manage bookings & payment" at bounding box center [835, 444] width 10 height 11
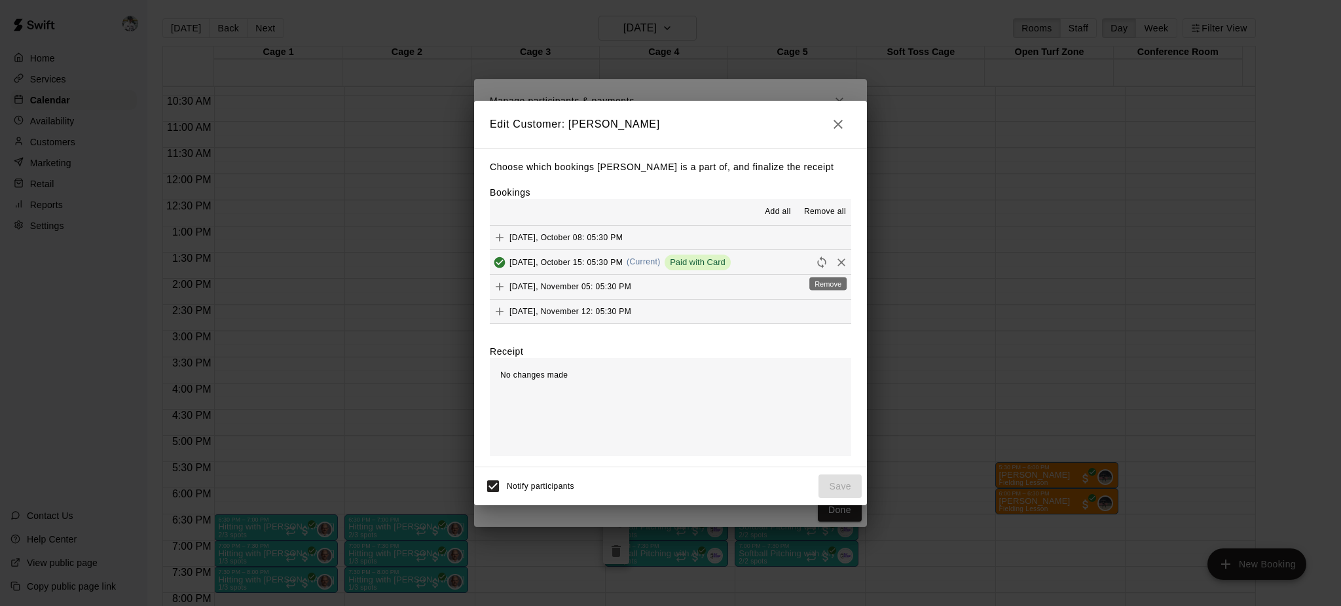
click at [835, 266] on icon "Remove" at bounding box center [841, 262] width 13 height 13
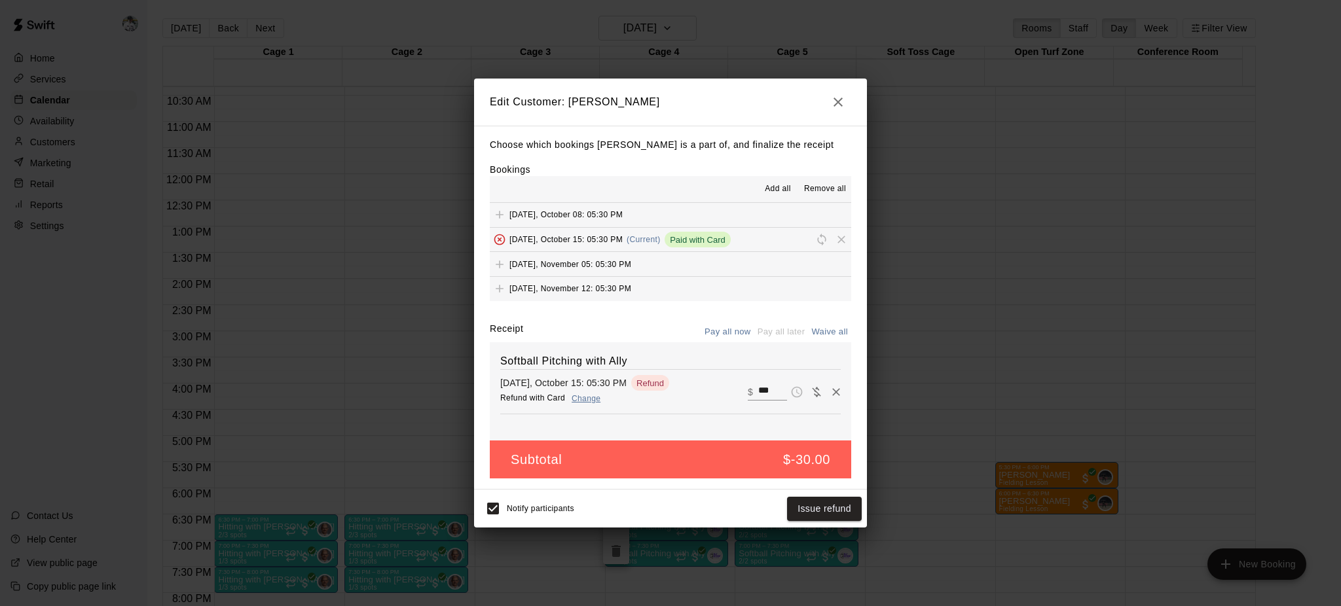
click at [758, 398] on input "***" at bounding box center [772, 391] width 29 height 17
type input "**"
click at [830, 503] on button "Save" at bounding box center [839, 509] width 43 height 24
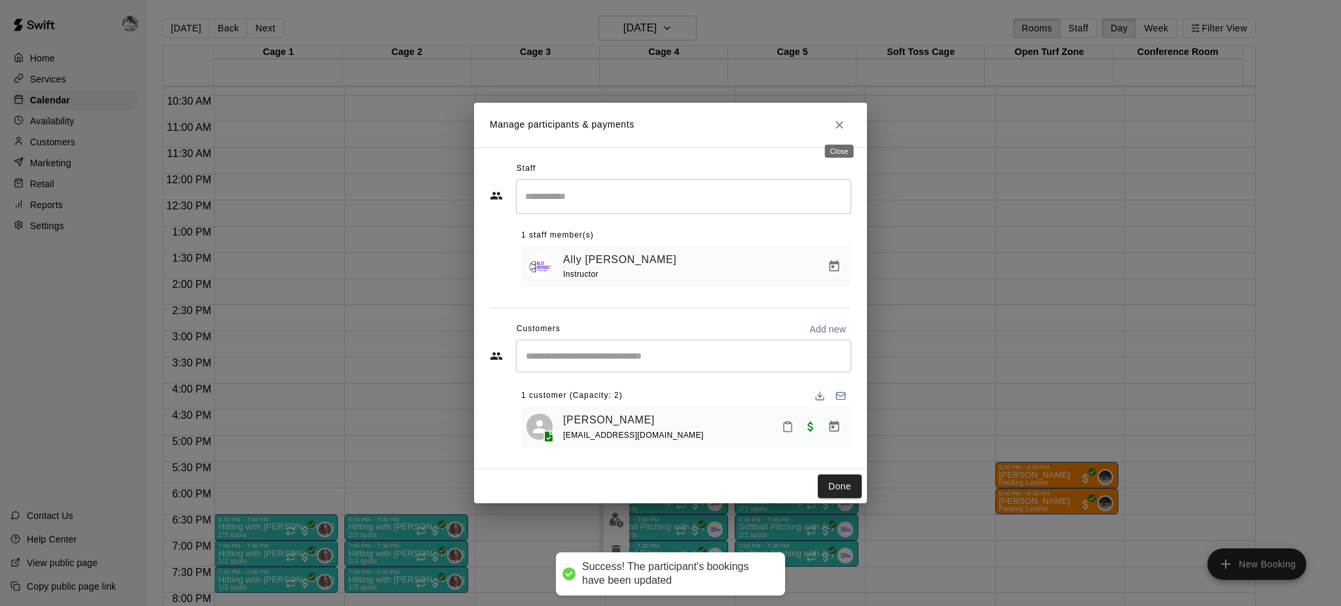
click at [840, 122] on icon "Close" at bounding box center [839, 125] width 8 height 8
